Goal: Check status: Check status

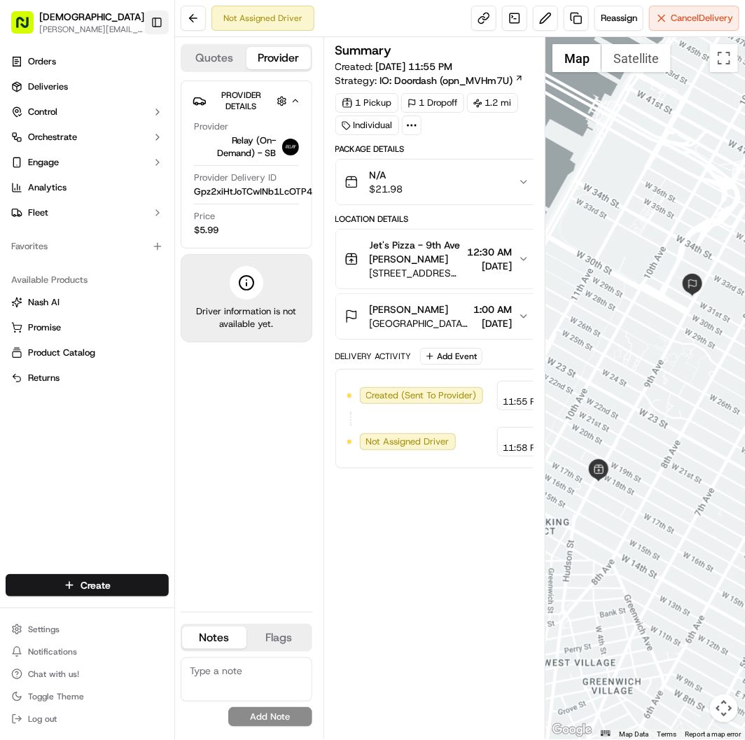
click at [151, 26] on button "Toggle Sidebar" at bounding box center [157, 23] width 24 height 24
